Goal: Find specific page/section: Find specific page/section

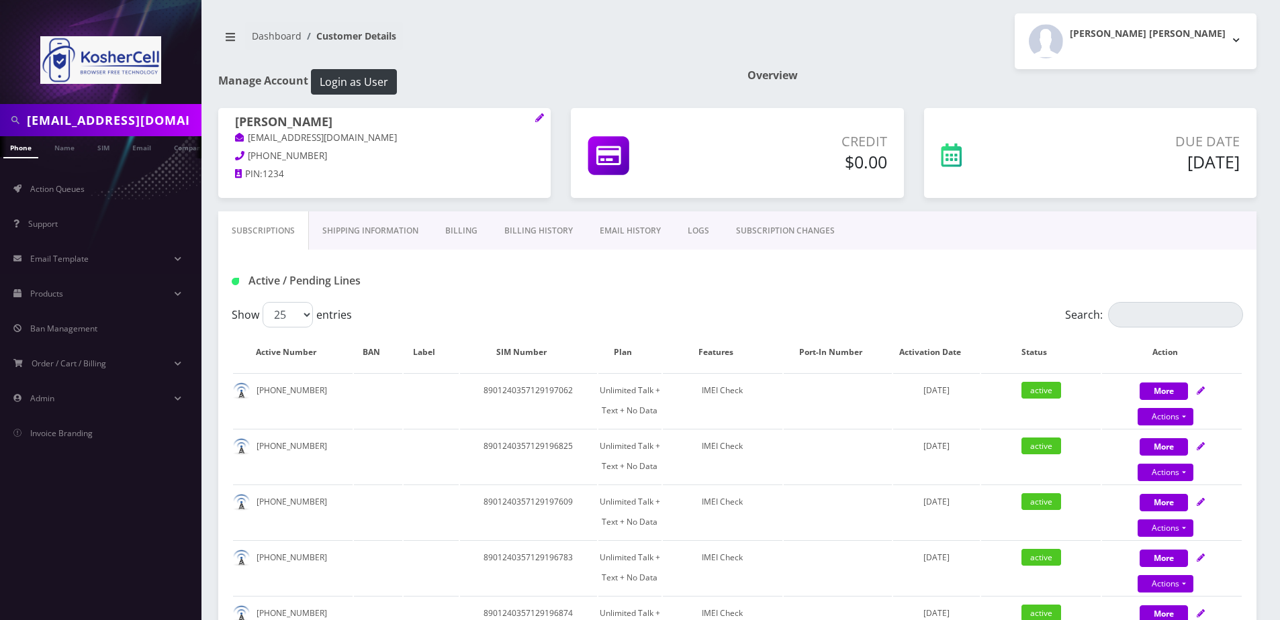
select select "363"
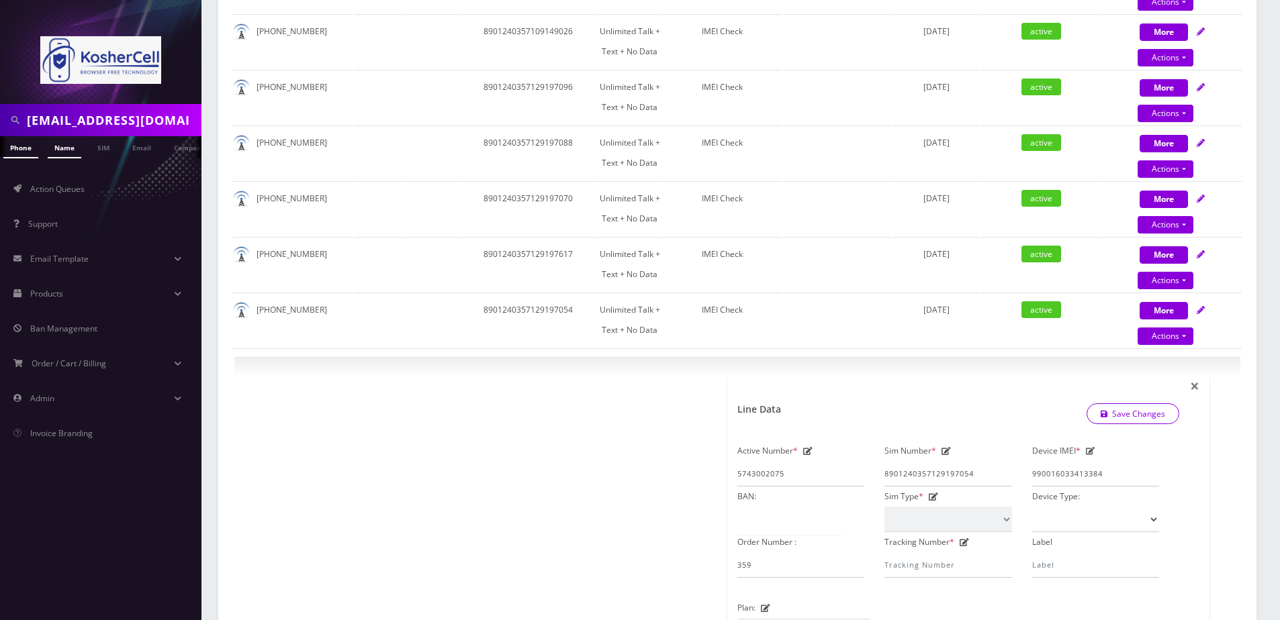
click at [76, 142] on link "Name" at bounding box center [65, 147] width 34 height 22
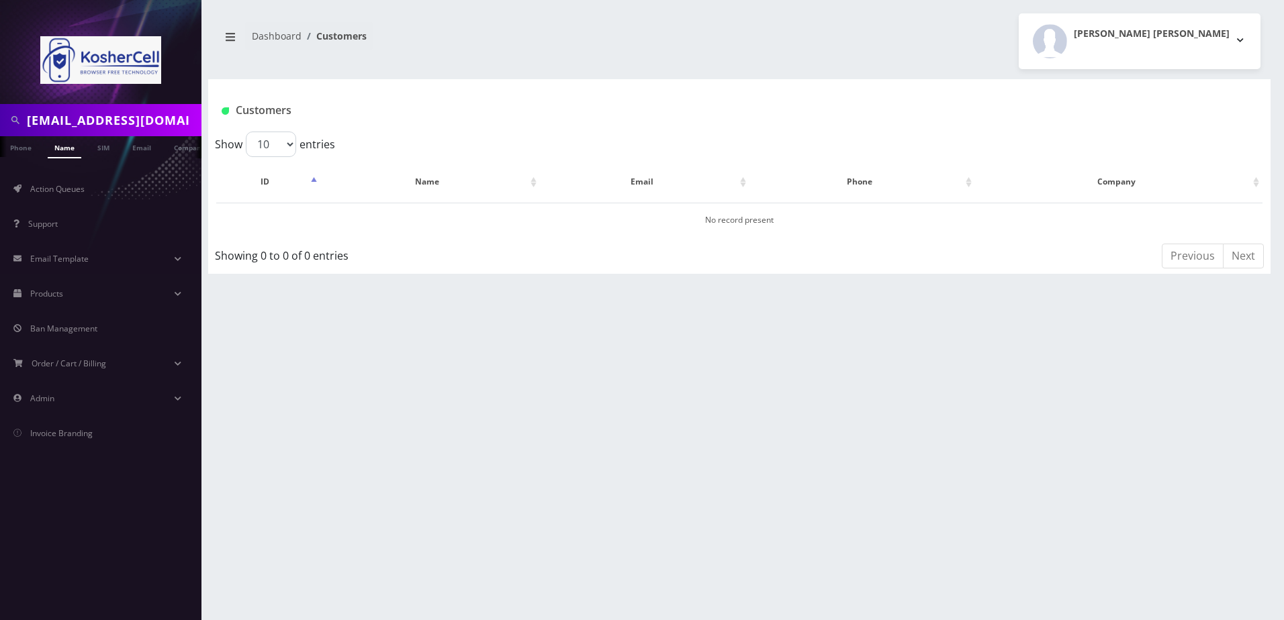
click at [128, 115] on input "[EMAIL_ADDRESS][DOMAIN_NAME]" at bounding box center [112, 120] width 171 height 26
click at [124, 115] on input "[EMAIL_ADDRESS][DOMAIN_NAME]" at bounding box center [112, 120] width 171 height 26
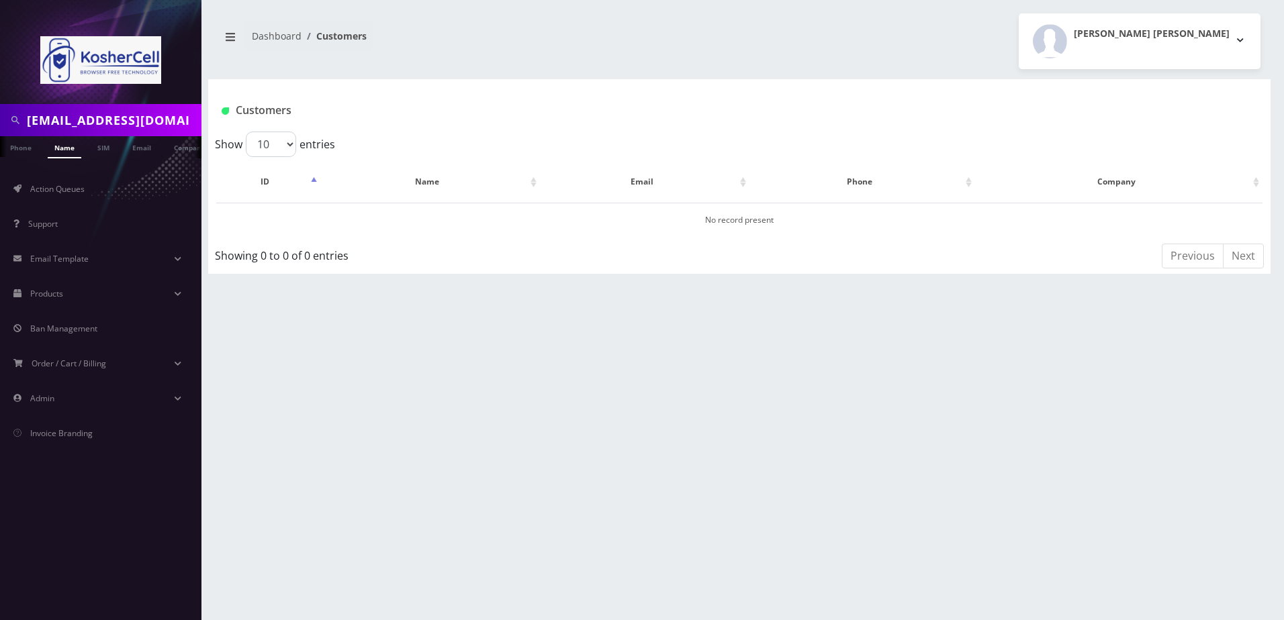
paste input "3134932044"
type input "3134932044"
click at [34, 140] on link "Phone" at bounding box center [20, 147] width 35 height 22
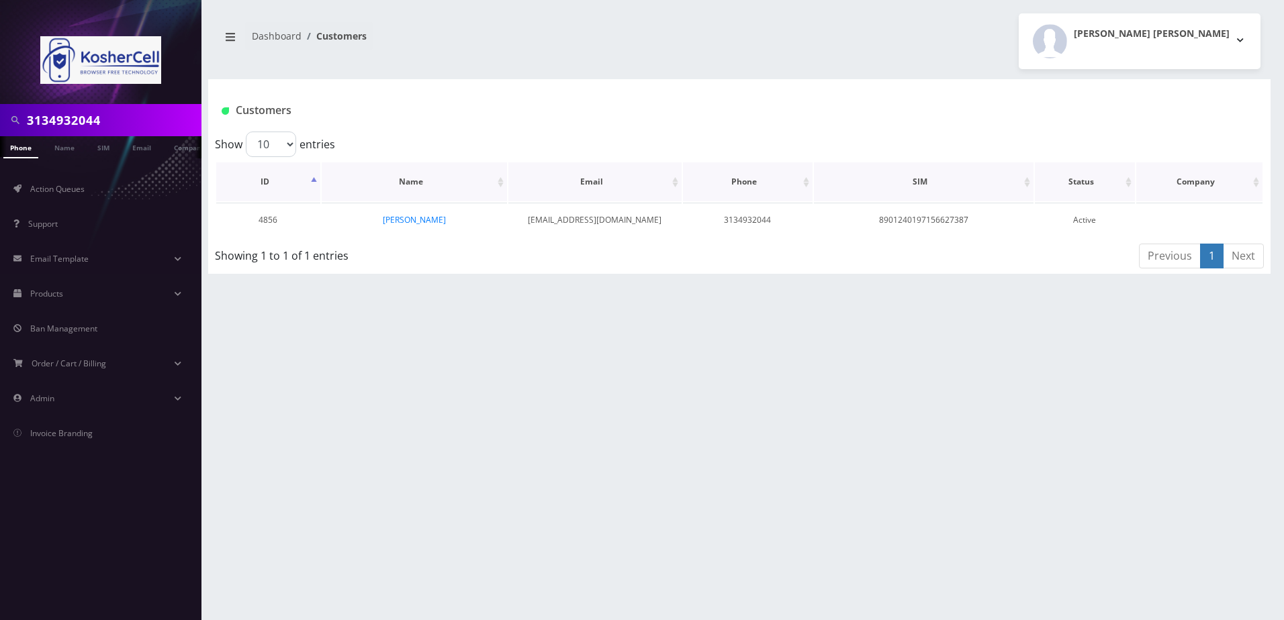
click at [440, 198] on th "Name" at bounding box center [414, 181] width 185 height 39
click at [448, 211] on td "Avraham Friedman" at bounding box center [414, 220] width 185 height 34
click at [437, 225] on link "Avraham Friedman" at bounding box center [414, 219] width 63 height 11
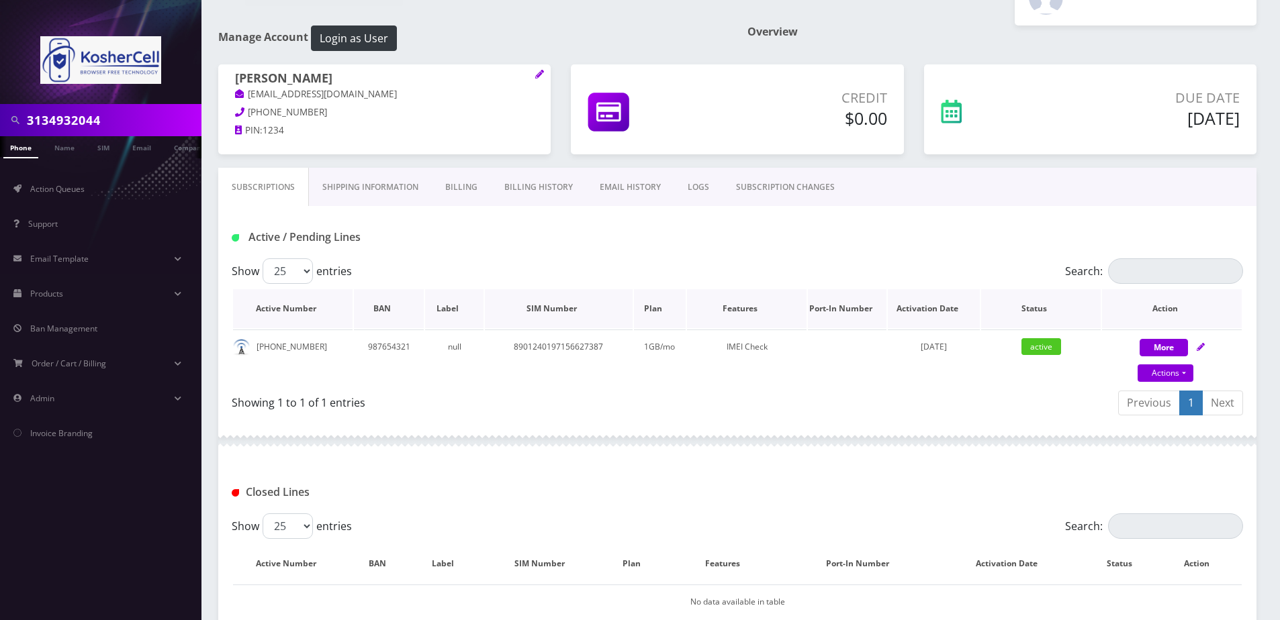
scroll to position [67, 0]
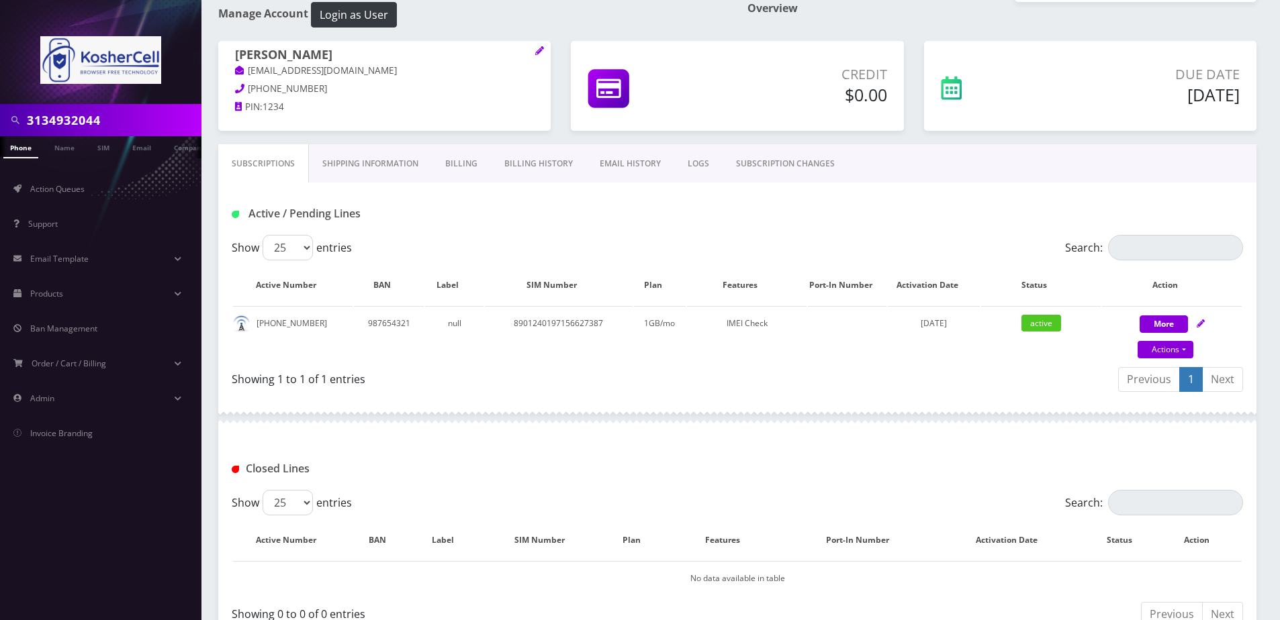
scroll to position [67, 0]
